Goal: Navigation & Orientation: Go to known website

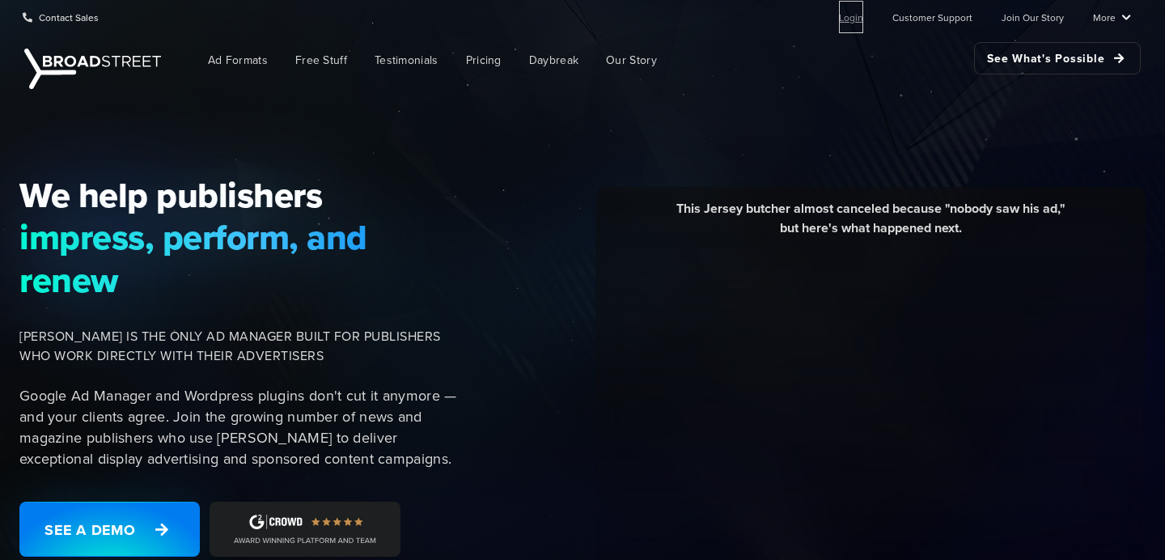
click at [847, 18] on link "Login" at bounding box center [851, 17] width 24 height 32
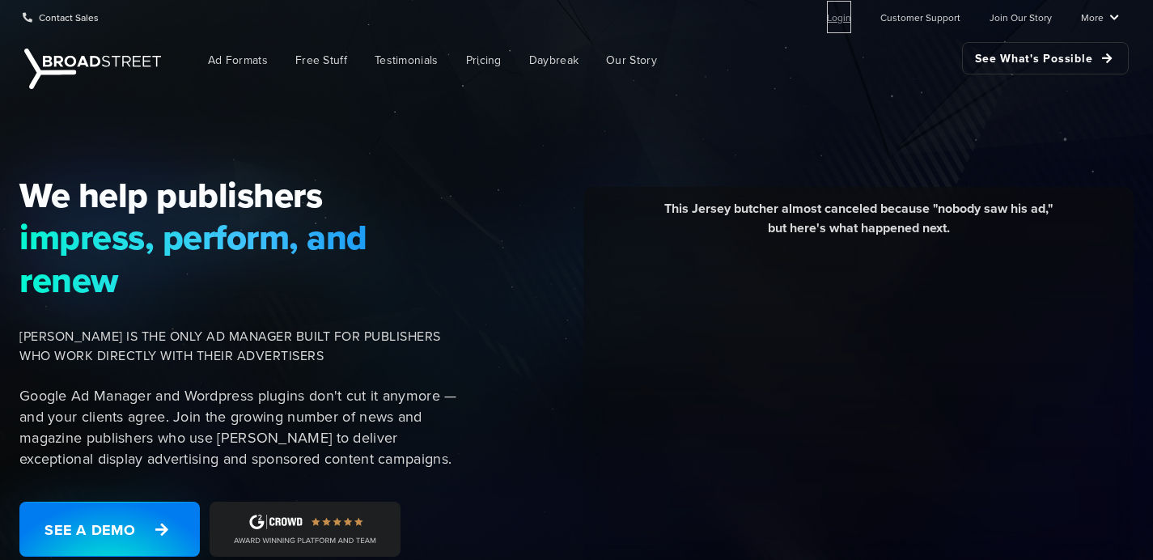
click at [851, 21] on link "Login" at bounding box center [839, 17] width 24 height 32
